Goal: Transaction & Acquisition: Purchase product/service

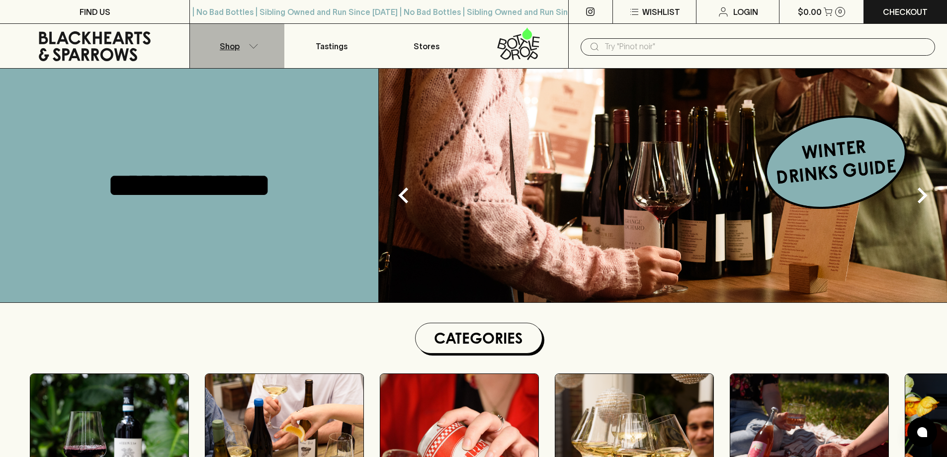
click at [245, 41] on button "Shop" at bounding box center [237, 46] width 94 height 44
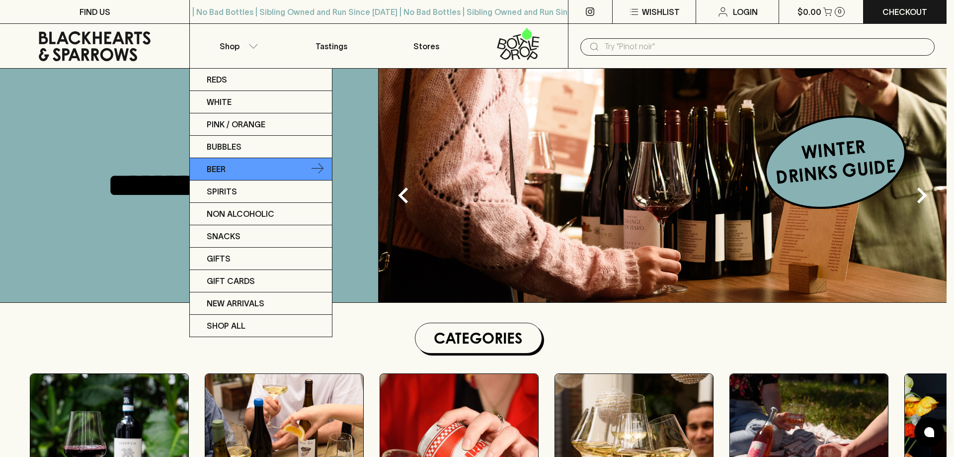
click at [243, 170] on link "Beer" at bounding box center [261, 169] width 142 height 22
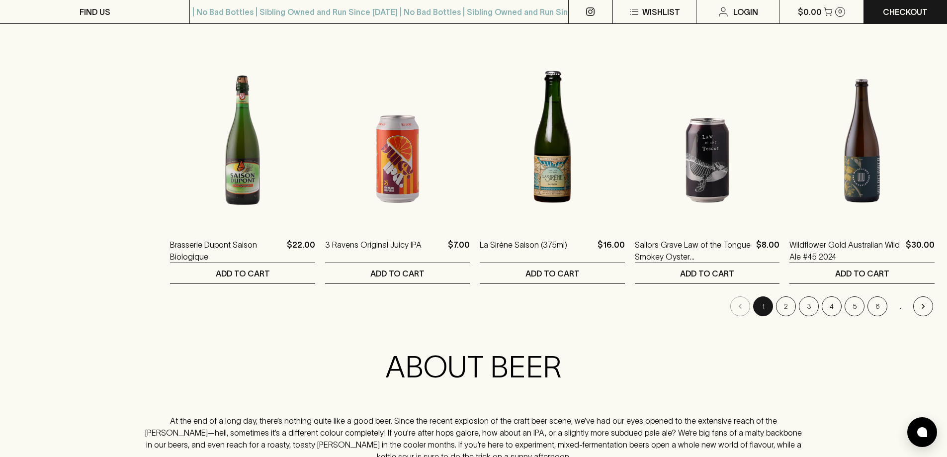
scroll to position [944, 0]
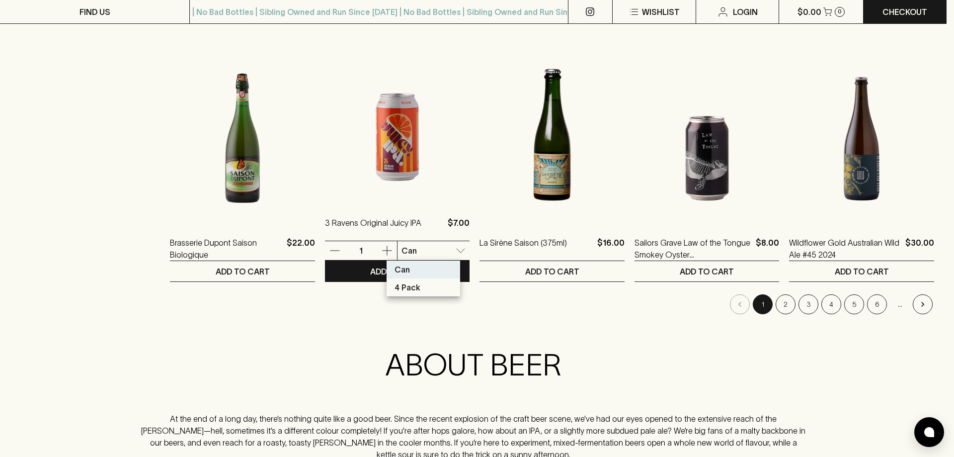
click at [444, 250] on body "FIND US | No Bad Bottles | Sibling Owned and Run Since [DATE] | No Bad Bottles …" at bounding box center [477, 70] width 954 height 2029
click at [407, 288] on p "4 Pack" at bounding box center [408, 287] width 26 height 12
type input "1"
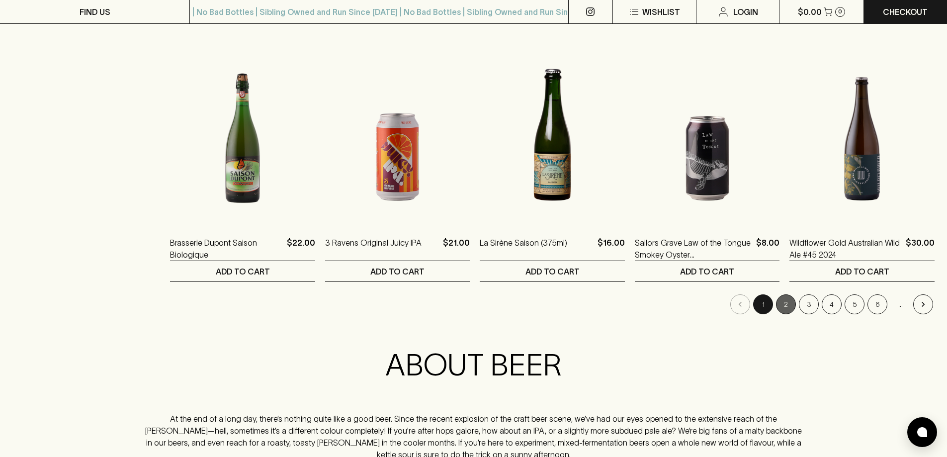
click at [784, 306] on button "2" at bounding box center [786, 304] width 20 height 20
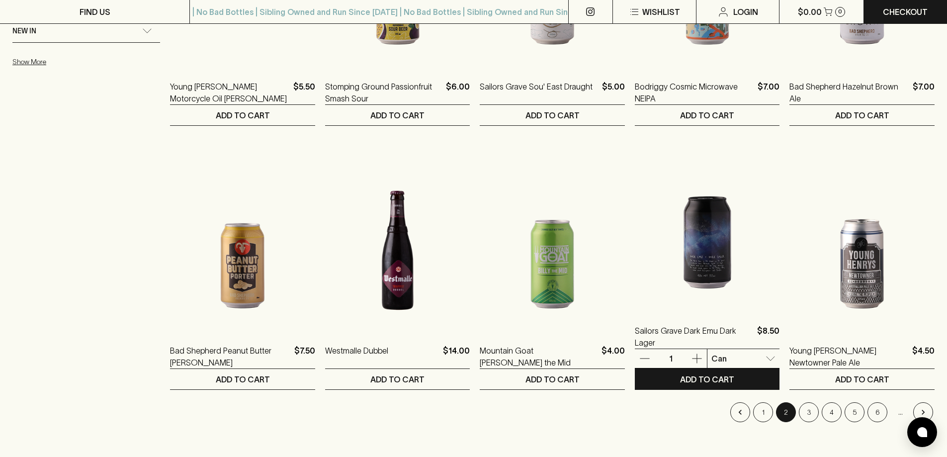
scroll to position [845, 0]
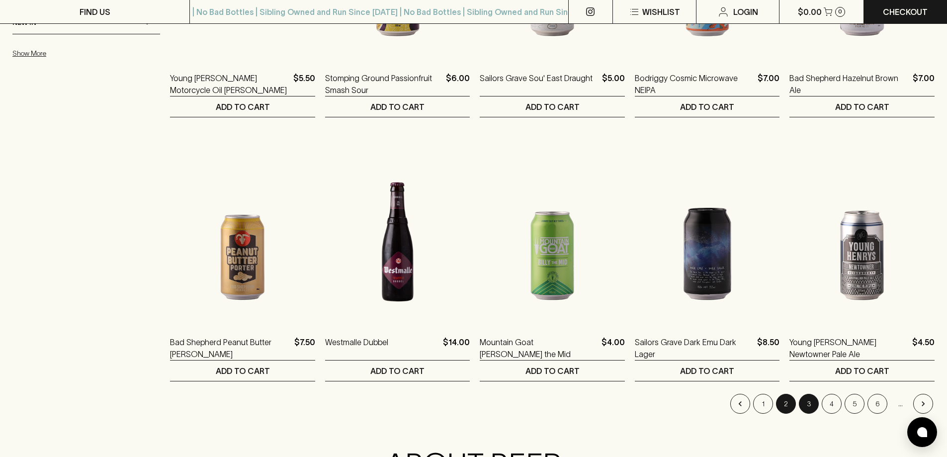
click at [811, 402] on button "3" at bounding box center [809, 404] width 20 height 20
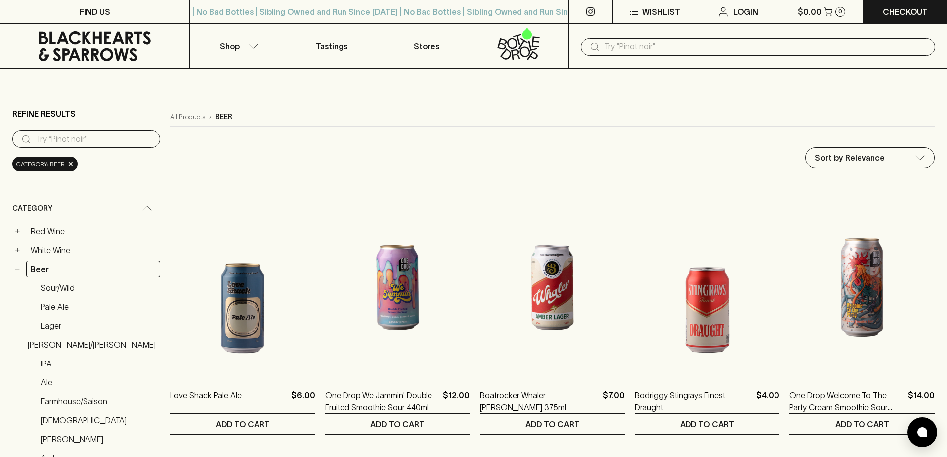
click at [623, 49] on input "text" at bounding box center [765, 47] width 323 height 16
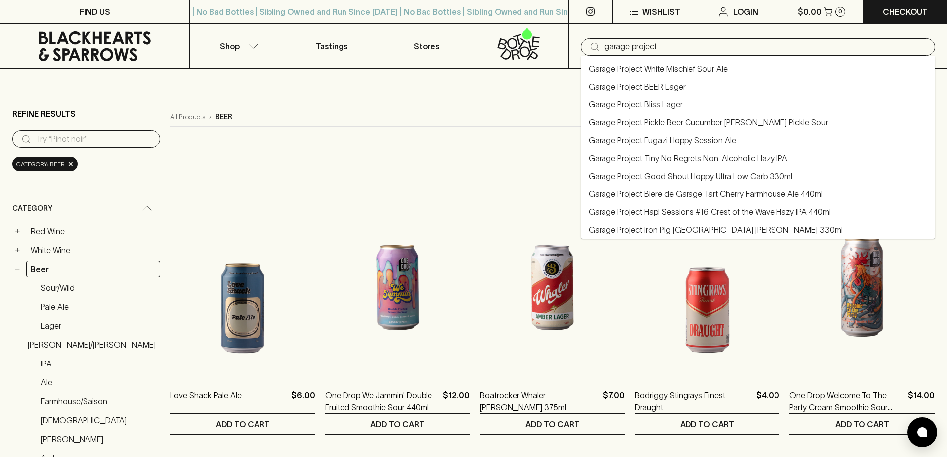
type input "garage project"
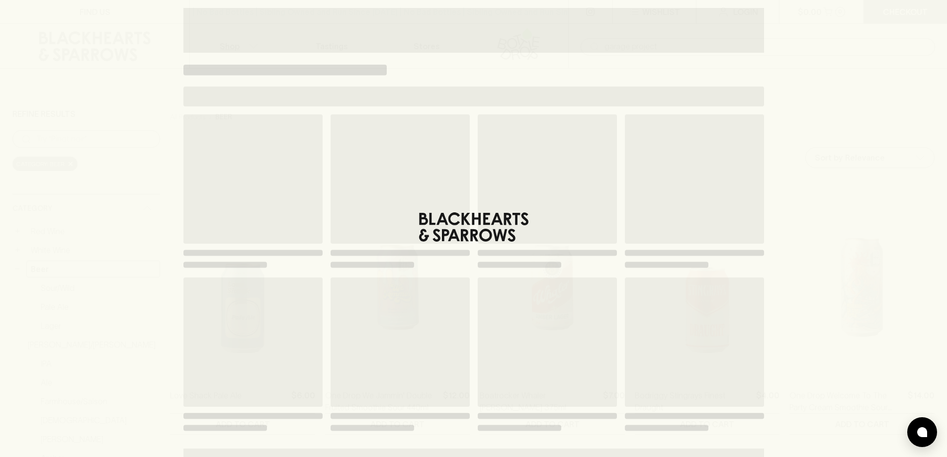
type input "garage project"
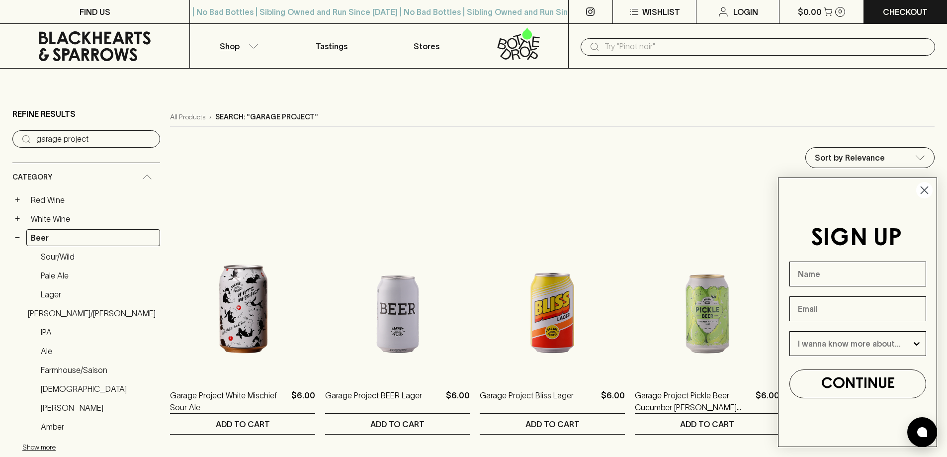
click at [922, 189] on circle "Close dialog" at bounding box center [924, 190] width 16 height 16
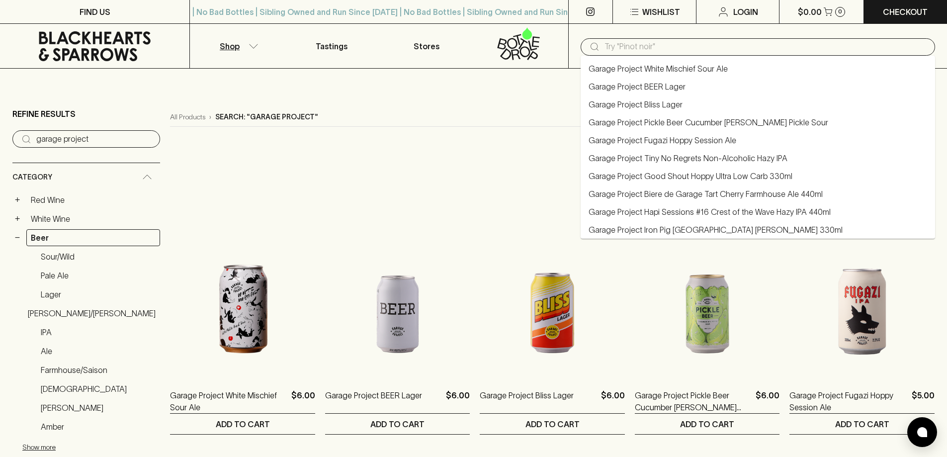
click at [687, 46] on input "text" at bounding box center [765, 47] width 323 height 16
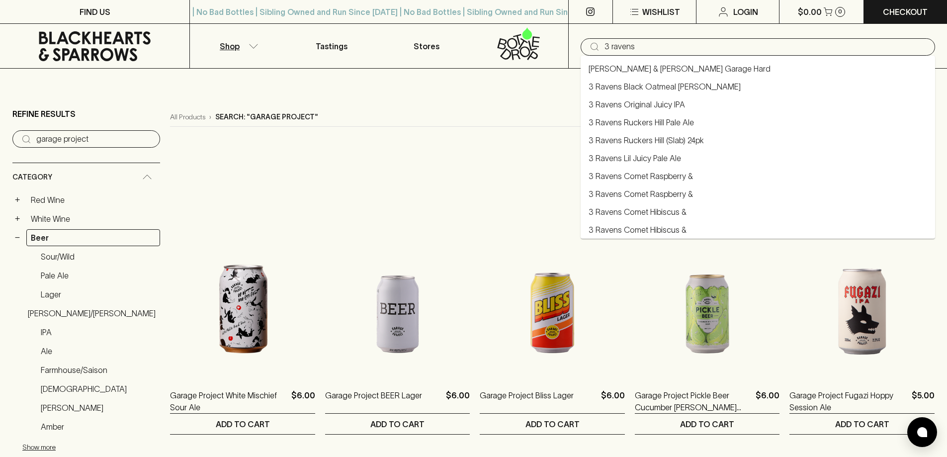
type input "3 ravens"
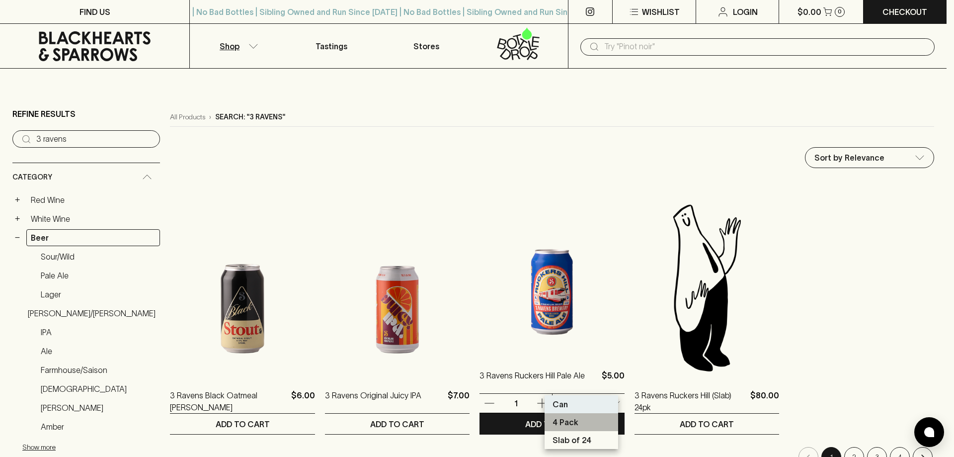
click at [571, 423] on p "4 Pack" at bounding box center [566, 422] width 26 height 12
click at [582, 438] on p "Slab of 24" at bounding box center [572, 440] width 39 height 12
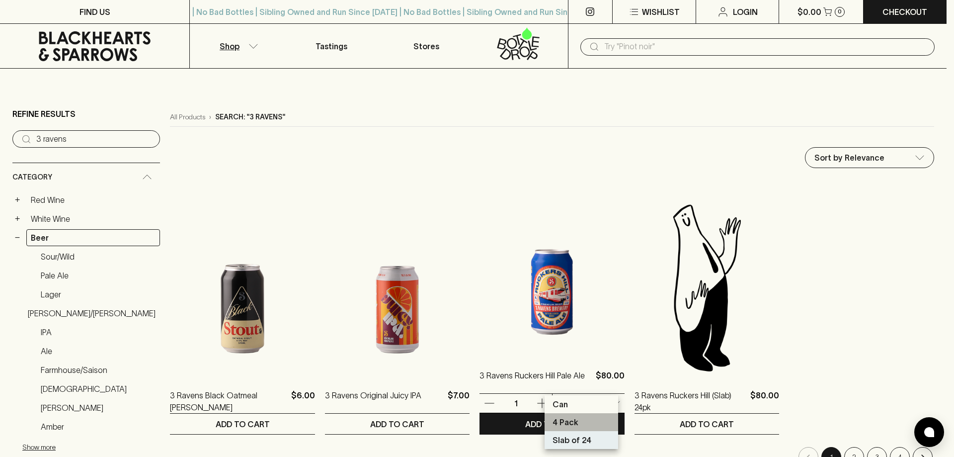
click at [574, 418] on p "4 Pack" at bounding box center [566, 422] width 26 height 12
type input "1"
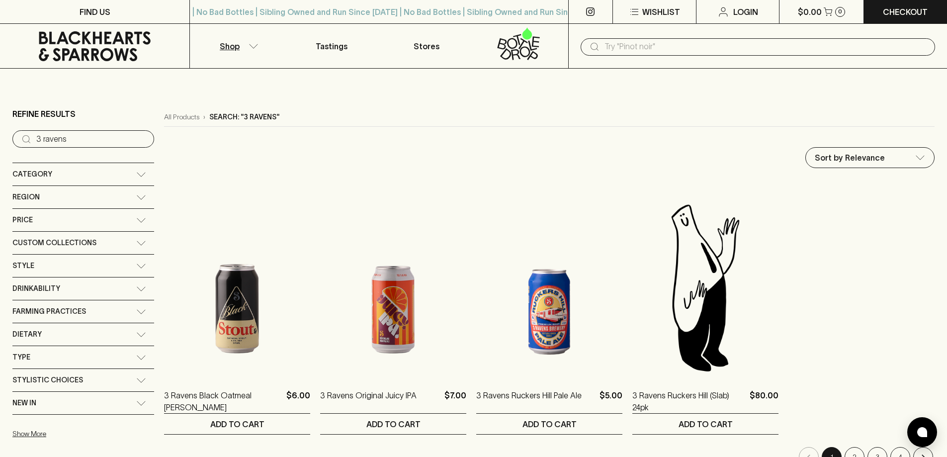
click at [611, 46] on input "text" at bounding box center [765, 47] width 323 height 16
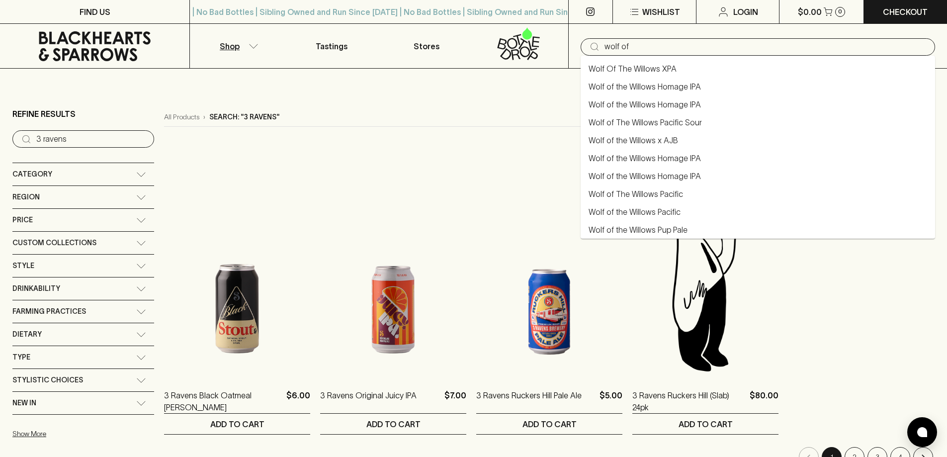
type input "wolf of"
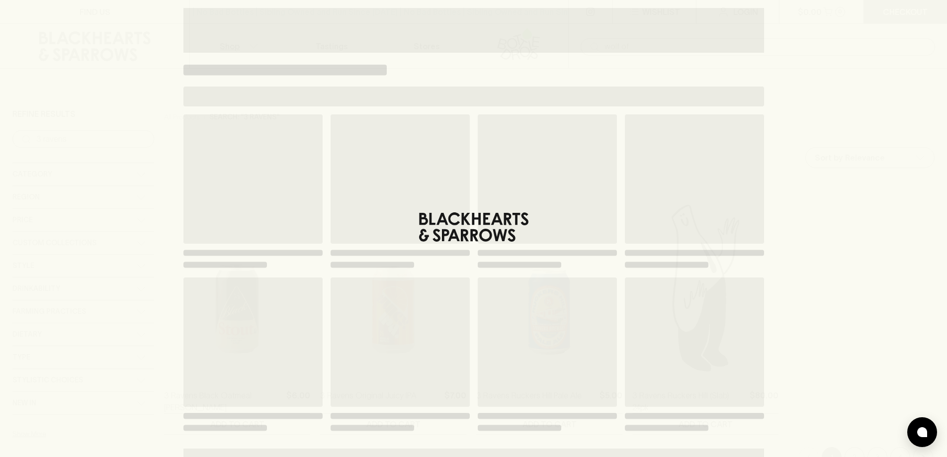
type input "wolf of"
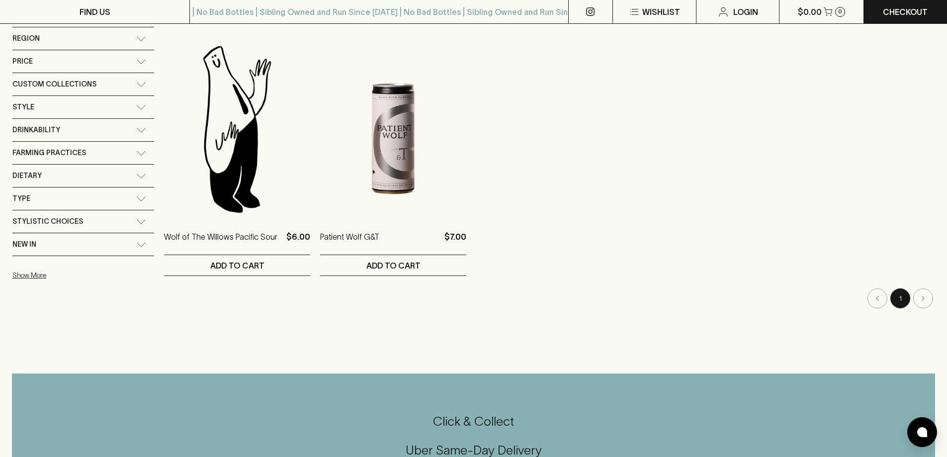
scroll to position [199, 0]
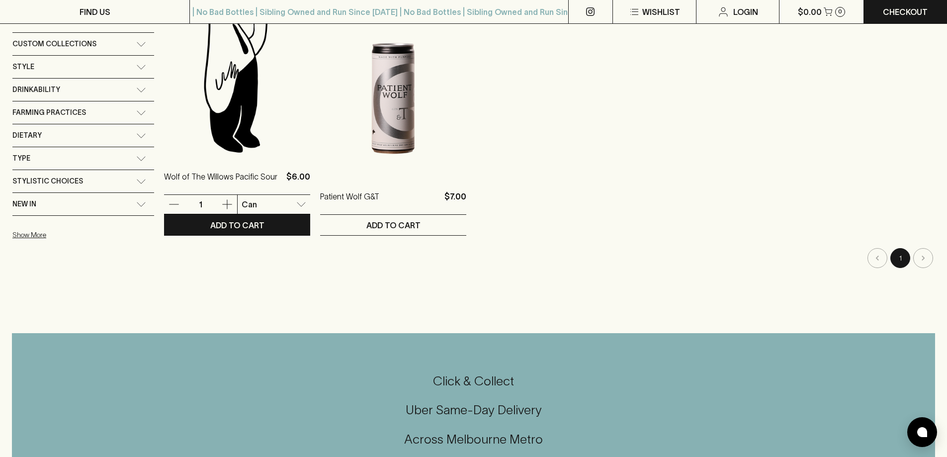
click at [227, 133] on img at bounding box center [237, 69] width 146 height 174
